Goal: Task Accomplishment & Management: Complete application form

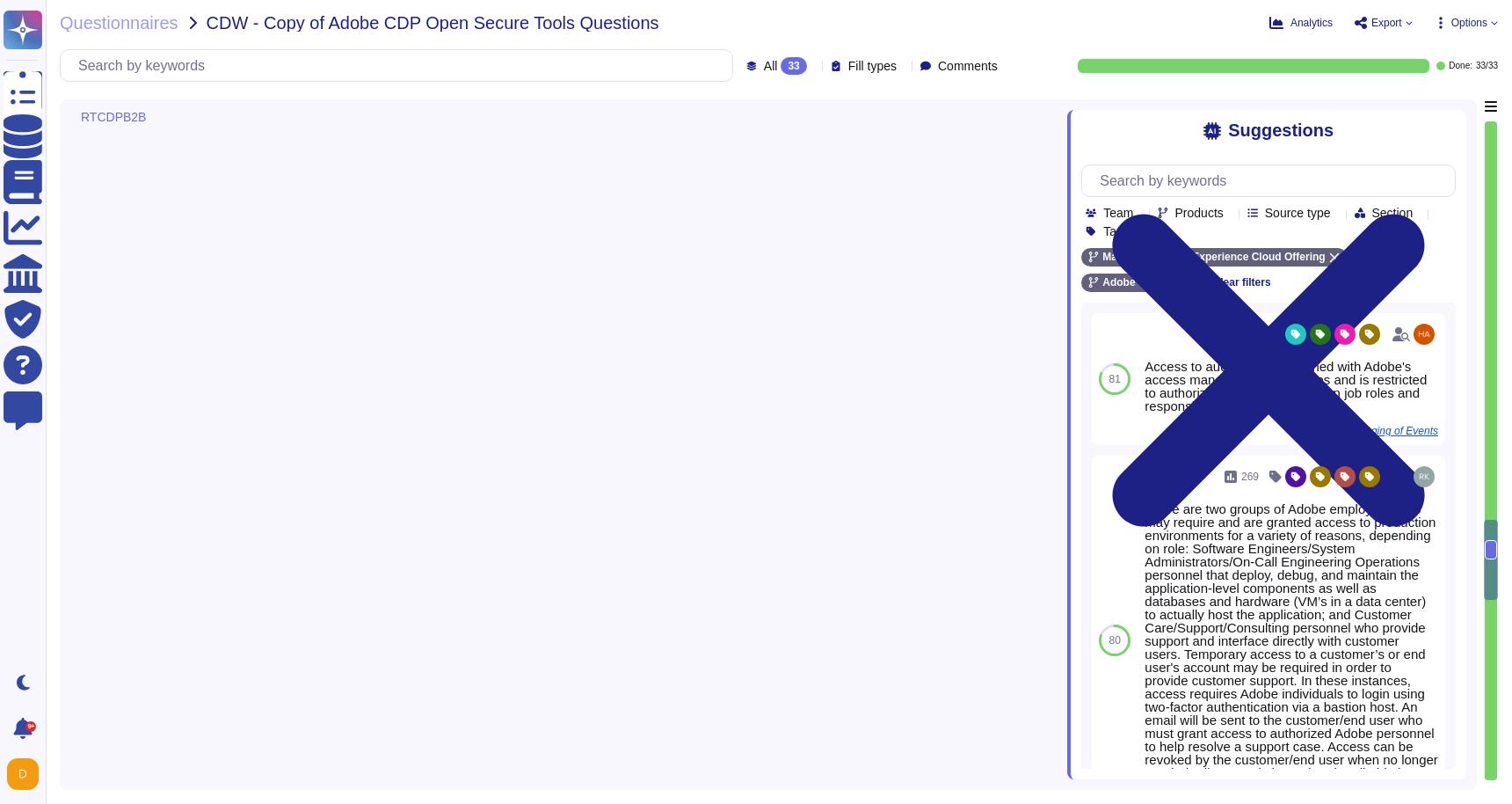
type textarea "Monthly scans are performed. Adobe conducts vulnerability scanning on a schedul…"
type textarea "Monthly scans."
type textarea "At least annually"
type textarea "[DATE]. Testing report can be reviewed at [URL][DOMAIN_NAME]"
type textarea "Please review [URL][DOMAIN_NAME] Only authorized personnel by customer would ha…"
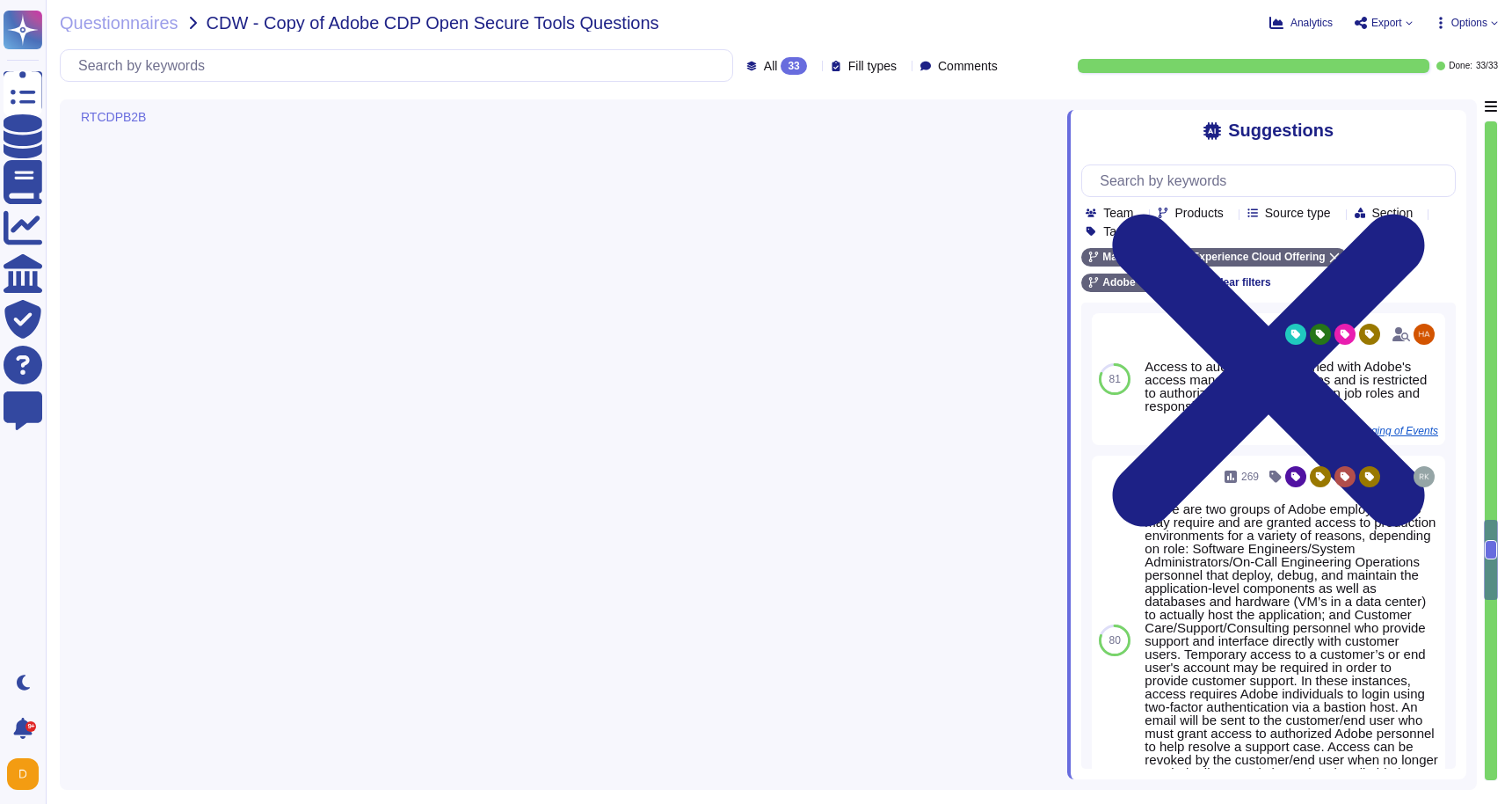
type textarea "No, but user persmissions and roles can be configured and tested. [URL][DOMAIN_…"
type textarea "Loremips dolors amet consec ad eli seddo eiu tempori utla etd Magna Aliquae, ad…"
type textarea "Yes Adobe collects logs that provide details regarding network and security inf…"
type textarea "The Marketo Audit Trail is available for customers to export up to a six-month …"
